Goal: Check status: Check status

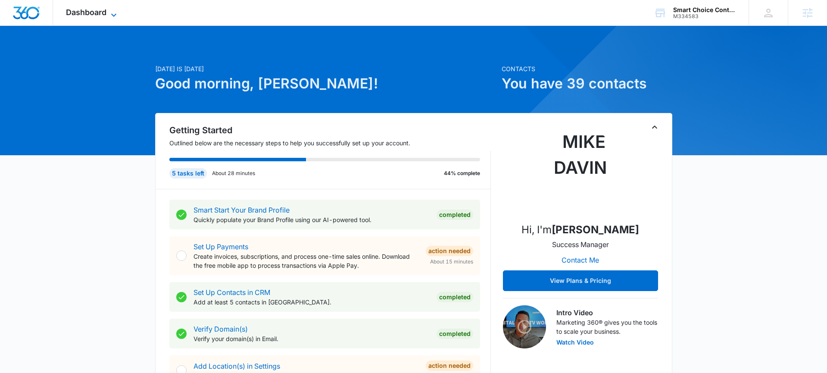
click at [109, 16] on icon at bounding box center [114, 15] width 10 height 10
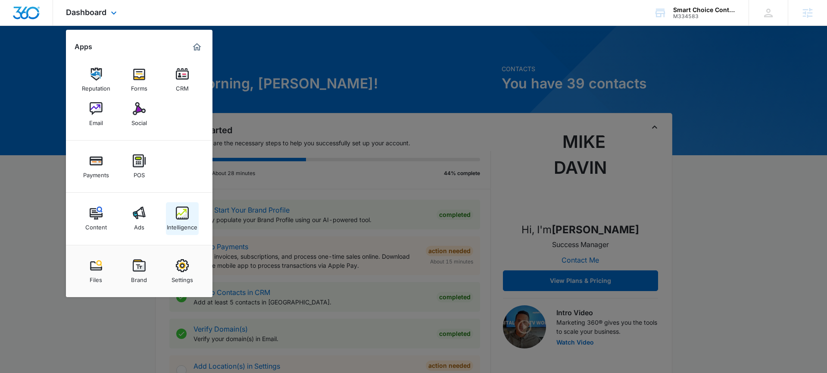
click at [178, 217] on img at bounding box center [182, 213] width 13 height 13
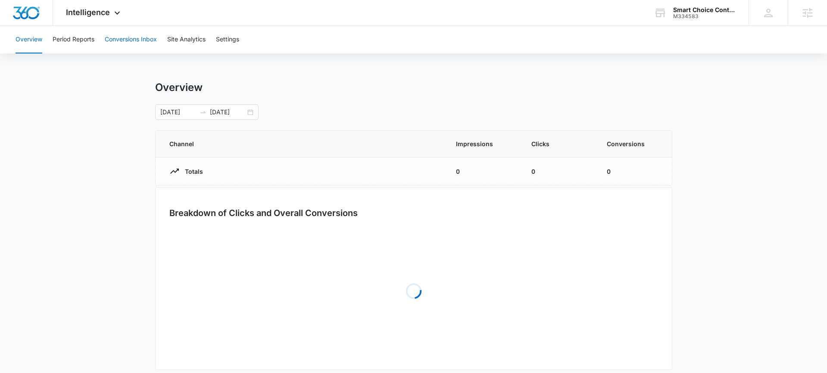
click at [117, 42] on button "Conversions Inbox" at bounding box center [131, 40] width 52 height 28
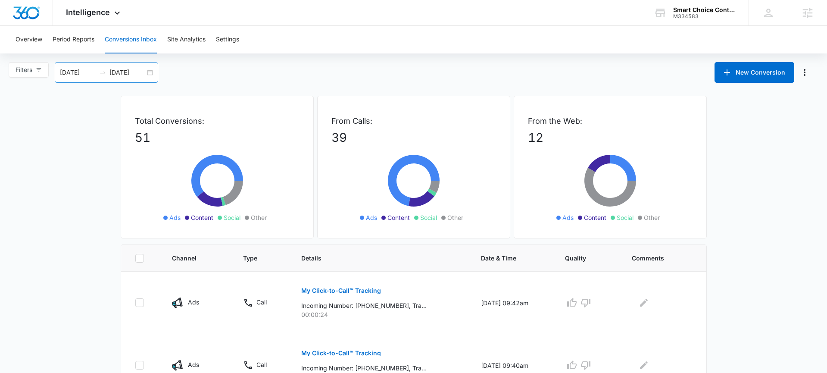
click at [150, 72] on div "[DATE] [DATE]" at bounding box center [106, 72] width 103 height 21
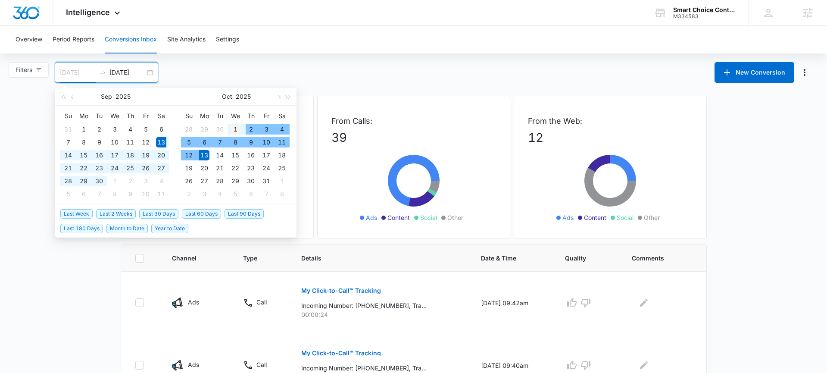
type input "[DATE]"
click at [237, 128] on div "1" at bounding box center [235, 129] width 10 height 10
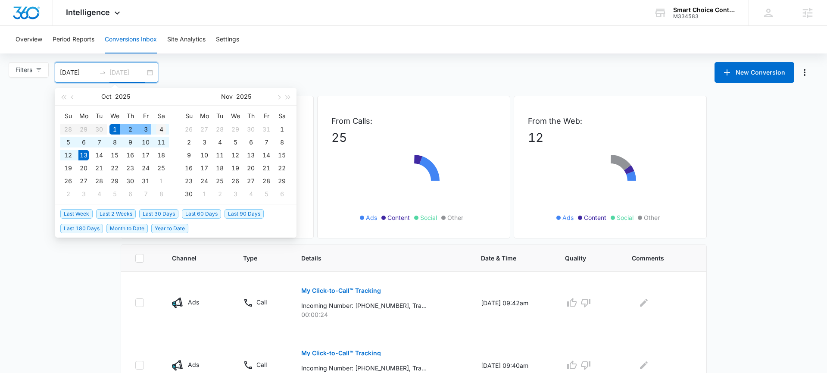
type input "[DATE]"
click at [160, 128] on div "4" at bounding box center [161, 129] width 10 height 10
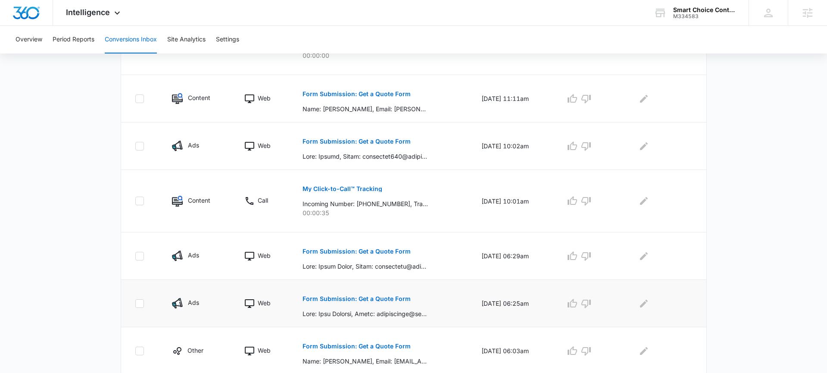
scroll to position [475, 0]
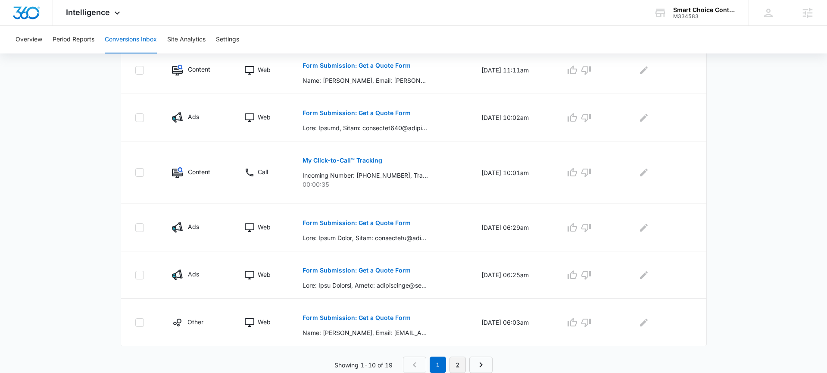
click at [454, 363] on link "2" at bounding box center [458, 365] width 16 height 16
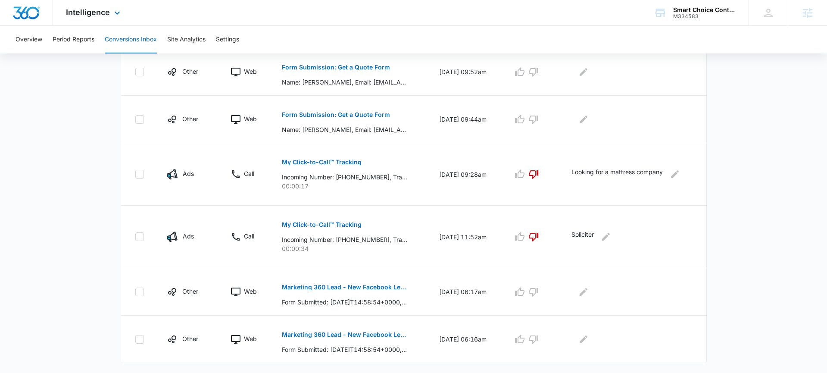
scroll to position [382, 0]
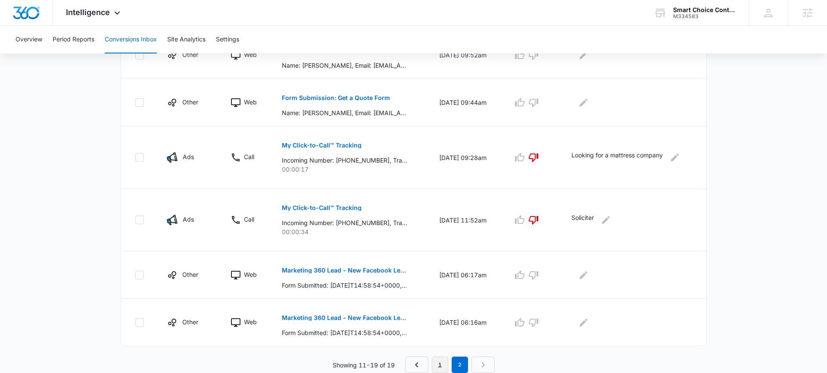
click at [439, 362] on link "1" at bounding box center [440, 365] width 16 height 16
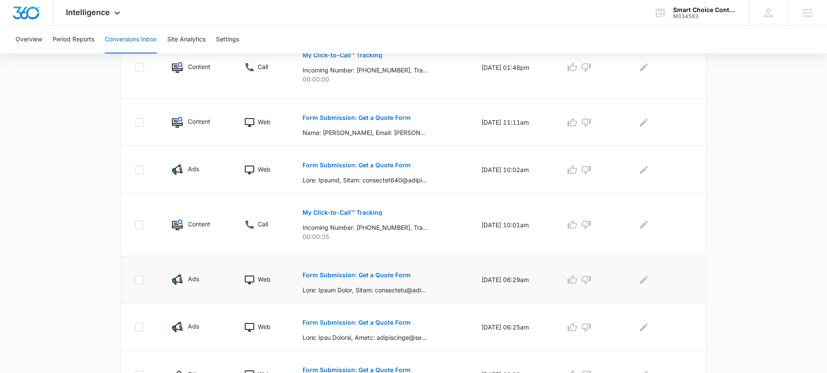
scroll to position [475, 0]
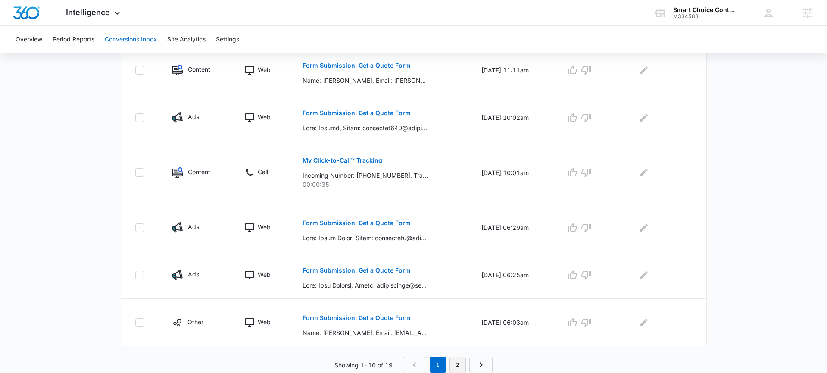
click at [458, 366] on link "2" at bounding box center [458, 365] width 16 height 16
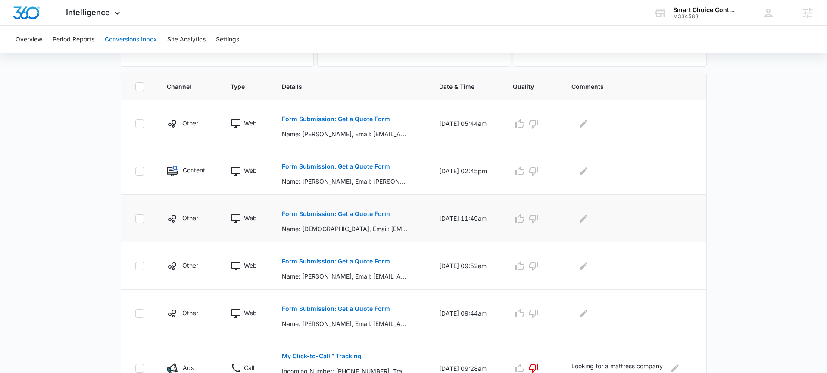
scroll to position [176, 0]
